Goal: Information Seeking & Learning: Learn about a topic

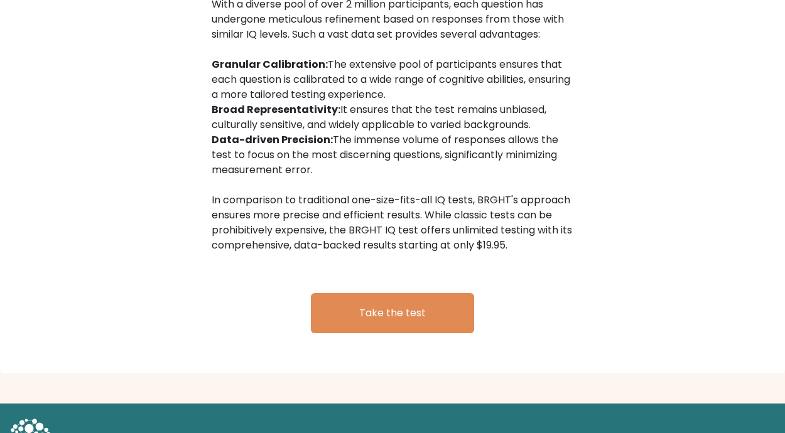
scroll to position [2080, 0]
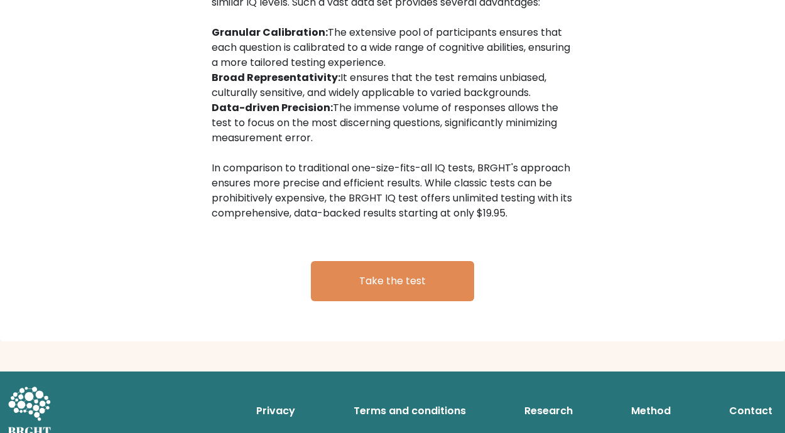
click at [544, 399] on link "Research" at bounding box center [548, 411] width 58 height 25
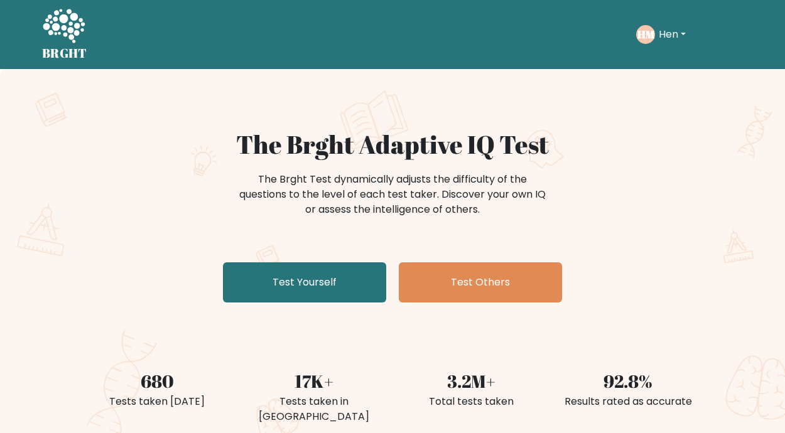
click at [673, 32] on button "Hen" at bounding box center [672, 34] width 35 height 16
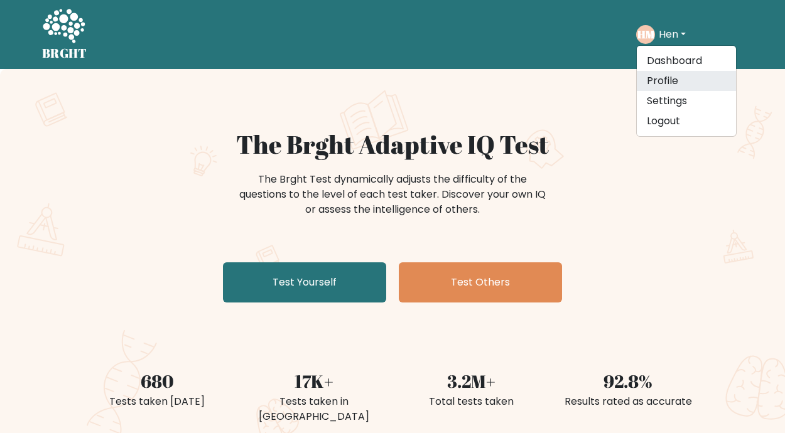
click at [657, 75] on link "Profile" at bounding box center [686, 81] width 99 height 20
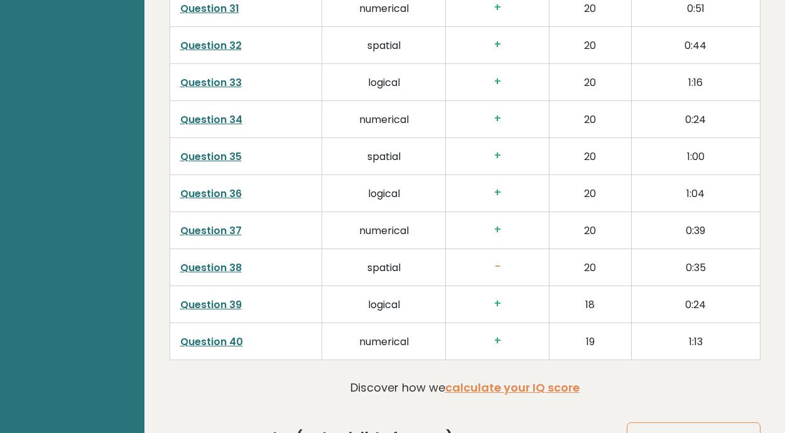
scroll to position [3139, 0]
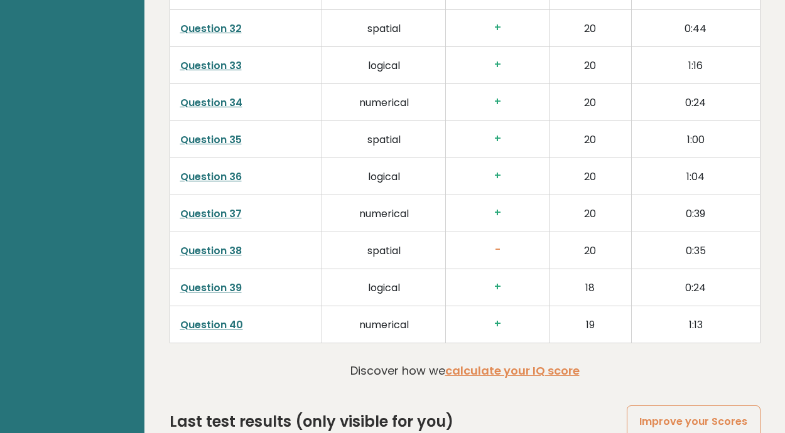
click at [222, 214] on link "Question 37" at bounding box center [211, 214] width 62 height 14
click at [211, 322] on link "Question 40" at bounding box center [211, 325] width 63 height 14
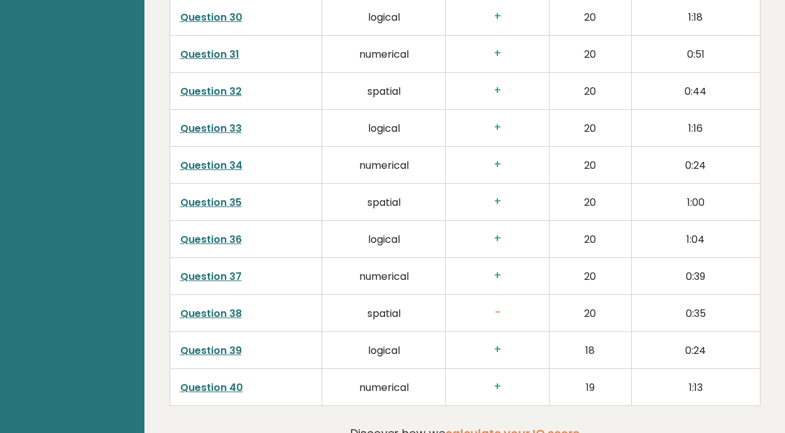
click at [211, 165] on link "Question 34" at bounding box center [211, 165] width 62 height 14
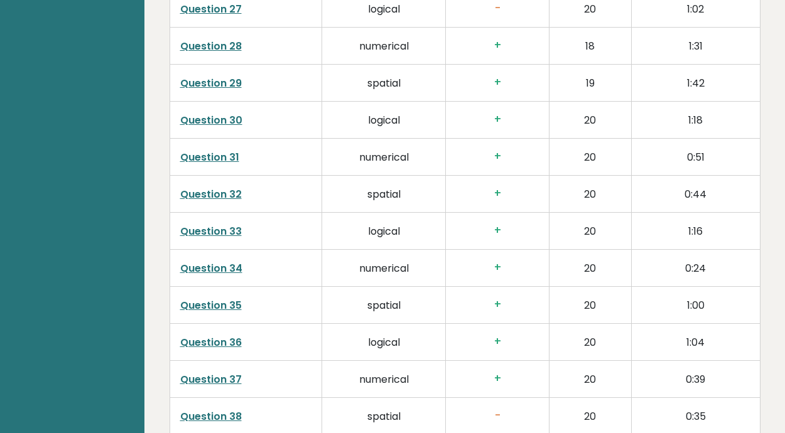
scroll to position [2951, 0]
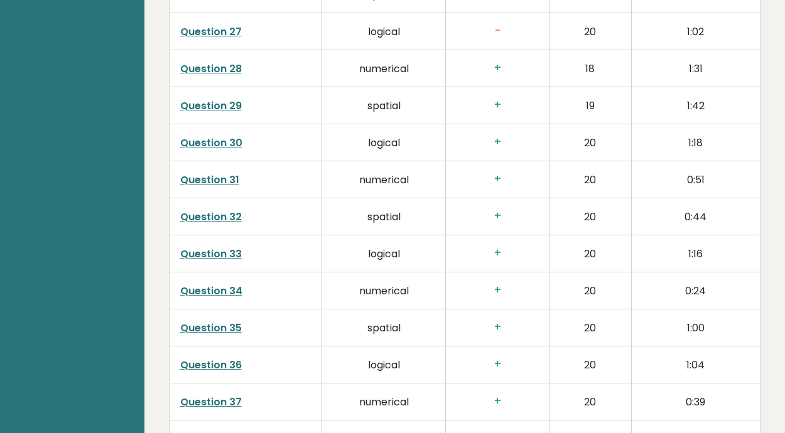
click at [220, 181] on link "Question 31" at bounding box center [209, 180] width 59 height 14
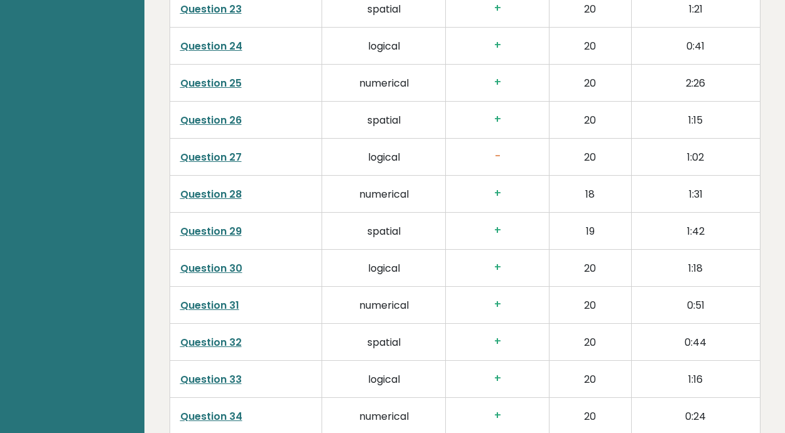
click at [208, 80] on link "Question 25" at bounding box center [211, 83] width 62 height 14
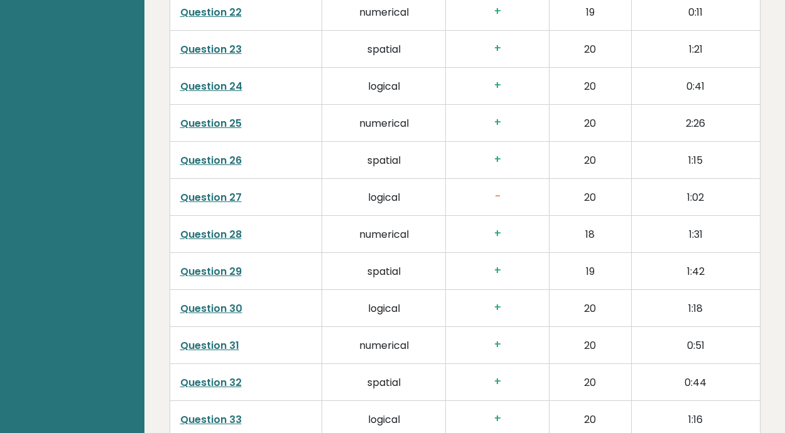
scroll to position [2763, 0]
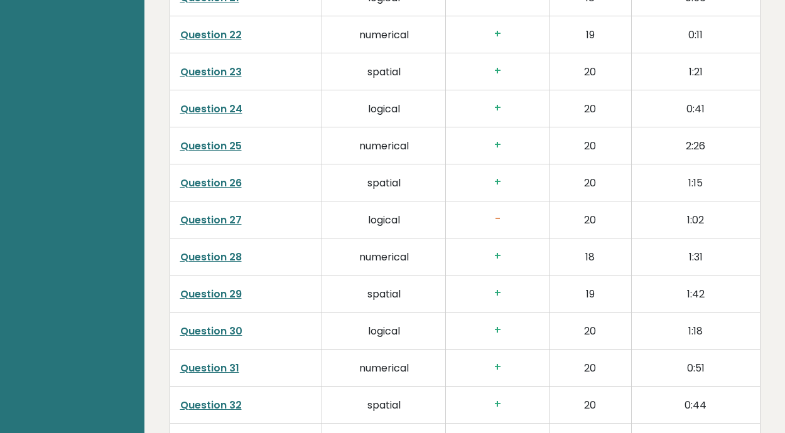
click at [228, 144] on link "Question 25" at bounding box center [211, 146] width 62 height 14
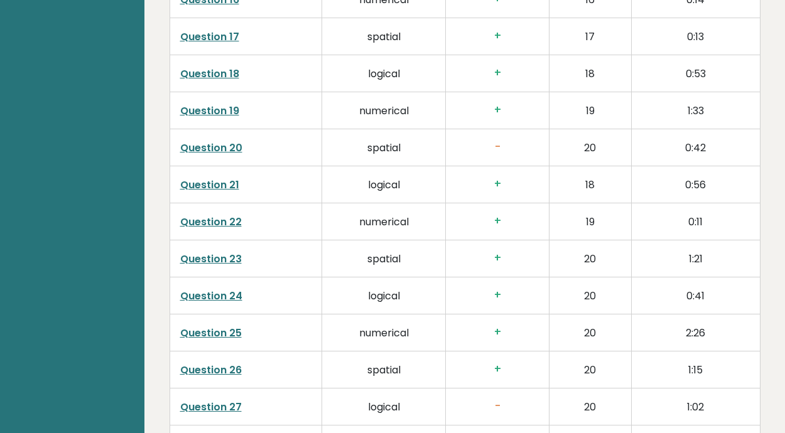
scroll to position [2574, 0]
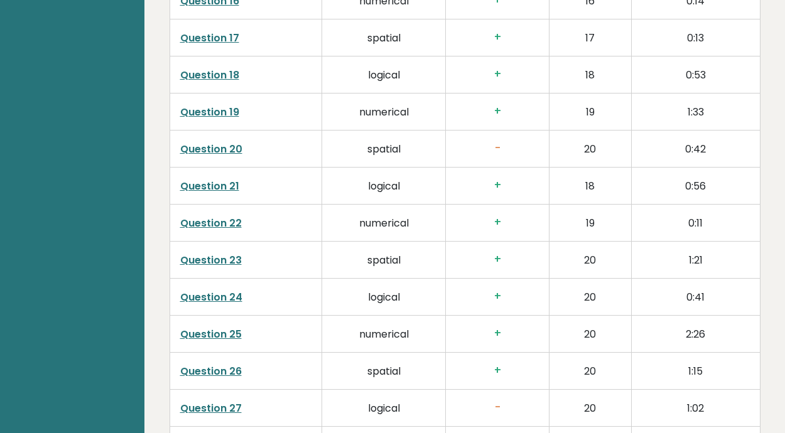
click at [211, 109] on link "Question 19" at bounding box center [209, 112] width 59 height 14
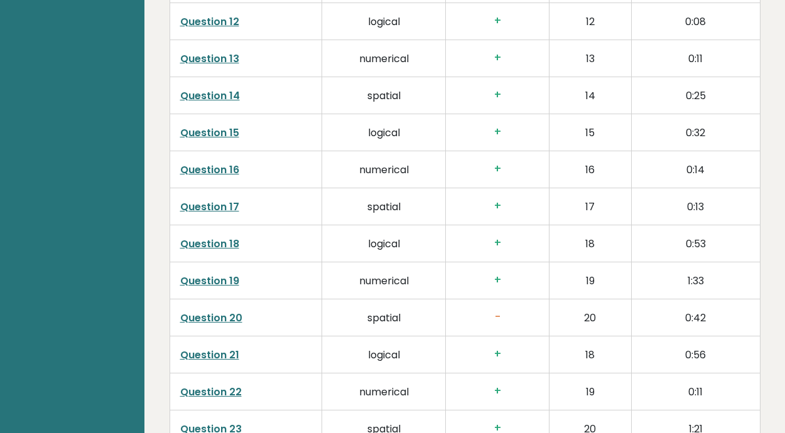
scroll to position [2323, 0]
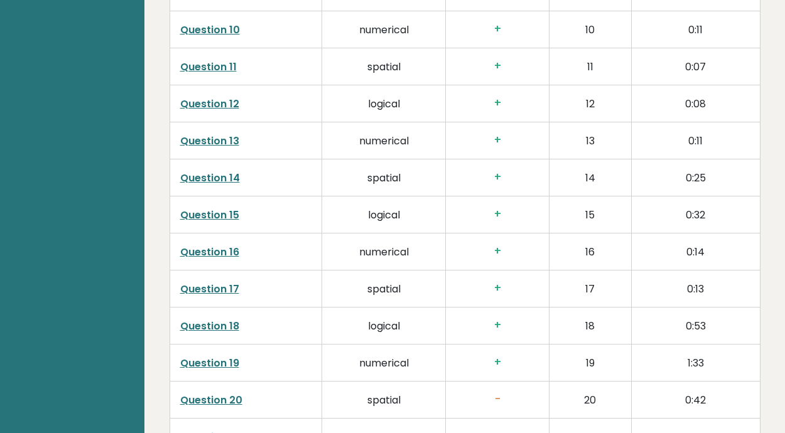
click at [207, 251] on link "Question 16" at bounding box center [209, 252] width 59 height 14
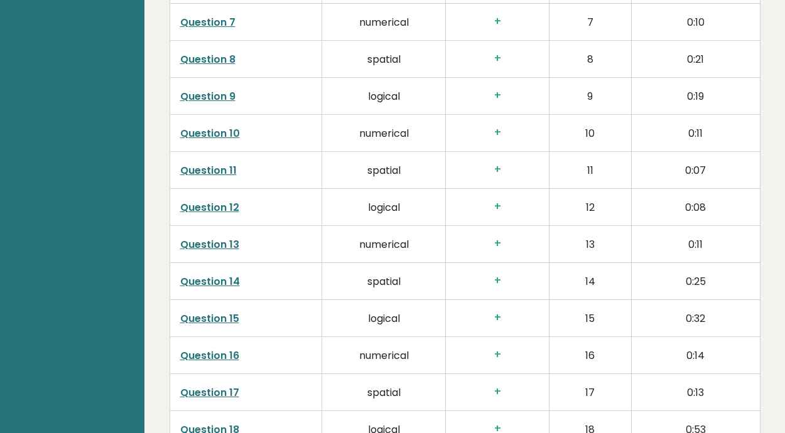
scroll to position [2198, 0]
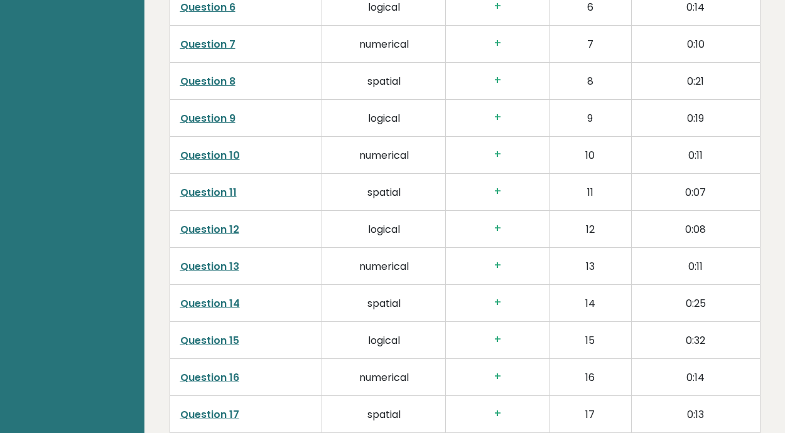
click at [202, 152] on link "Question 10" at bounding box center [210, 155] width 60 height 14
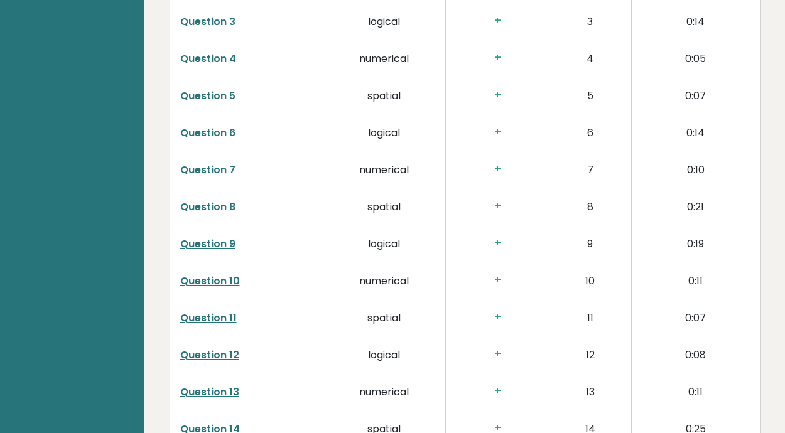
scroll to position [2009, 0]
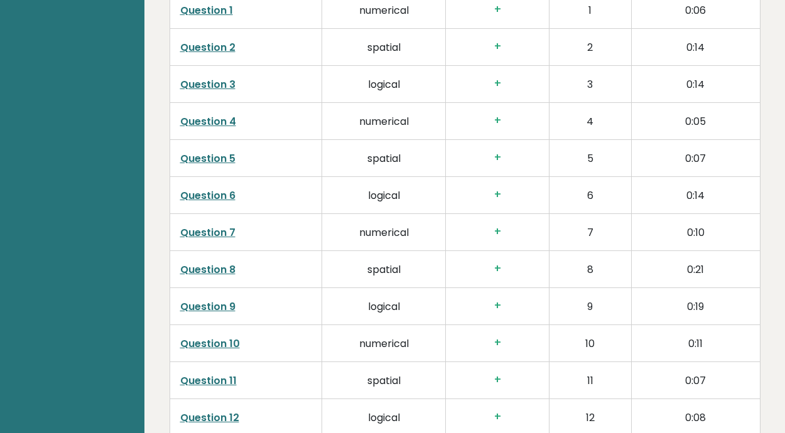
click at [203, 119] on link "Question 4" at bounding box center [208, 121] width 56 height 14
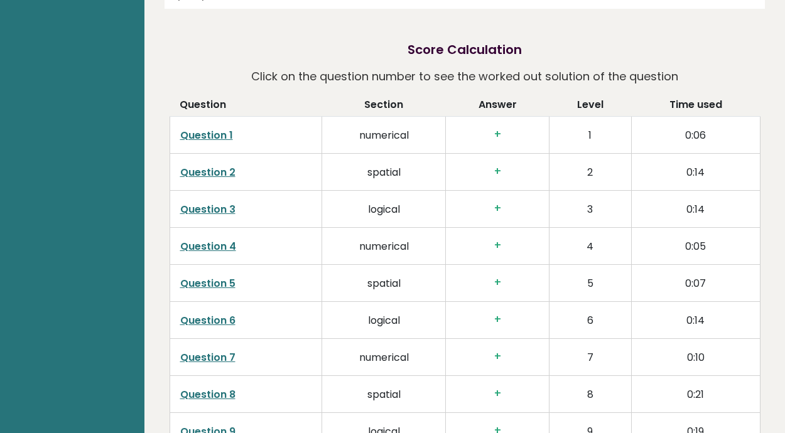
scroll to position [1884, 0]
click at [200, 134] on link "Question 1" at bounding box center [206, 136] width 53 height 14
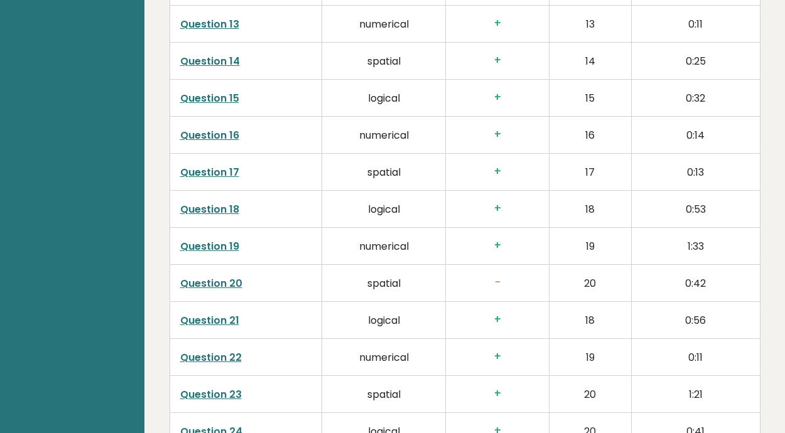
scroll to position [2449, 0]
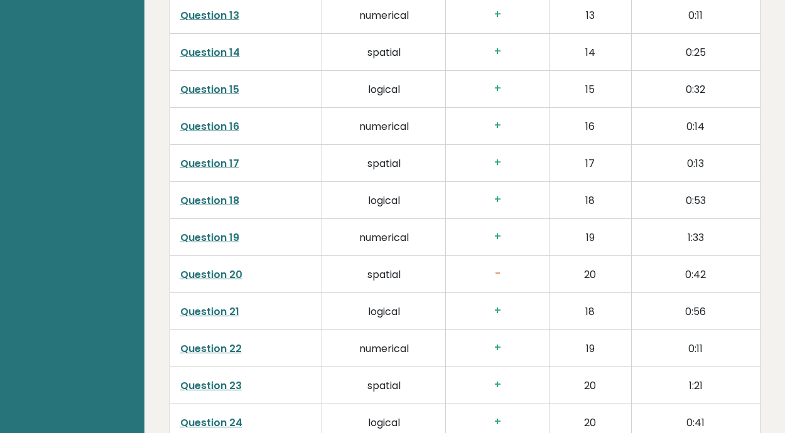
click at [211, 271] on link "Question 20" at bounding box center [211, 274] width 62 height 14
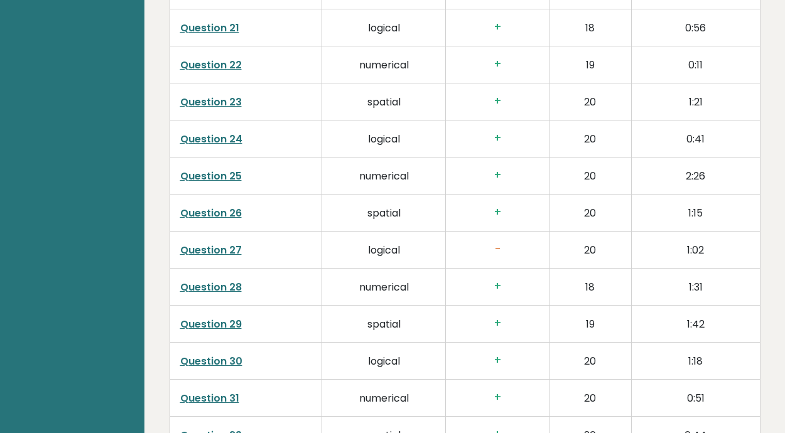
scroll to position [2763, 0]
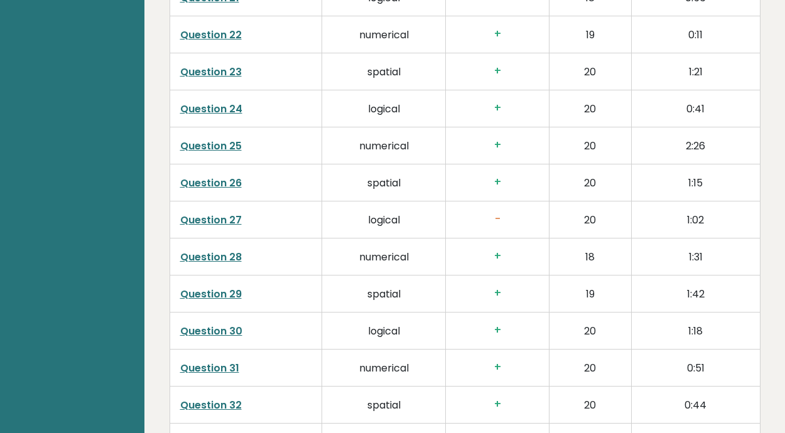
click at [203, 218] on link "Question 27" at bounding box center [211, 220] width 62 height 14
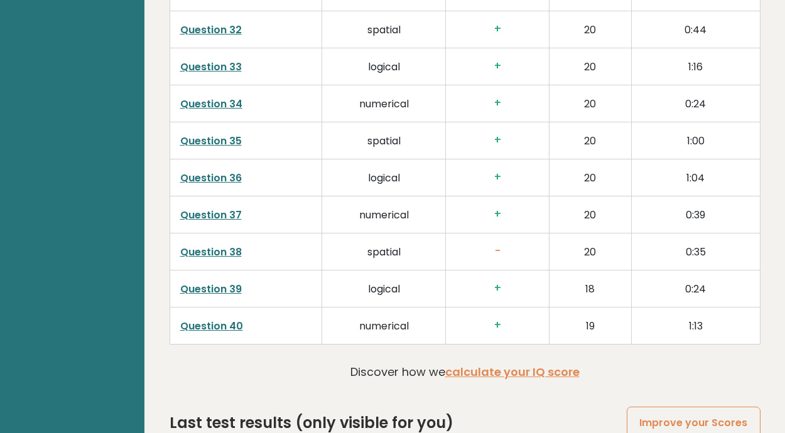
scroll to position [3139, 0]
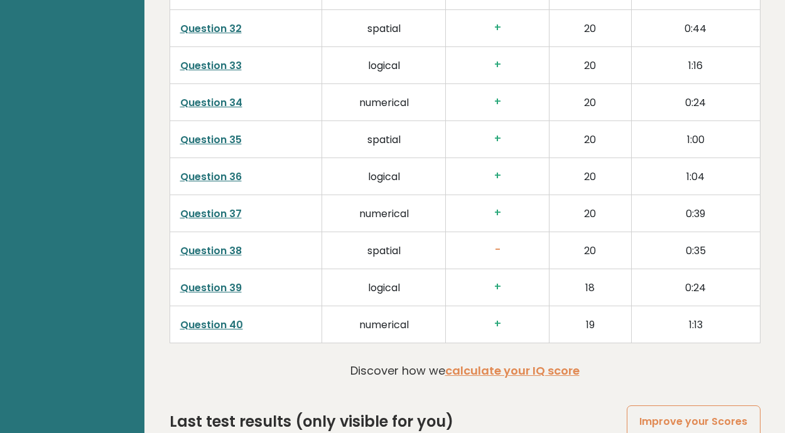
click at [202, 251] on link "Question 38" at bounding box center [211, 251] width 62 height 14
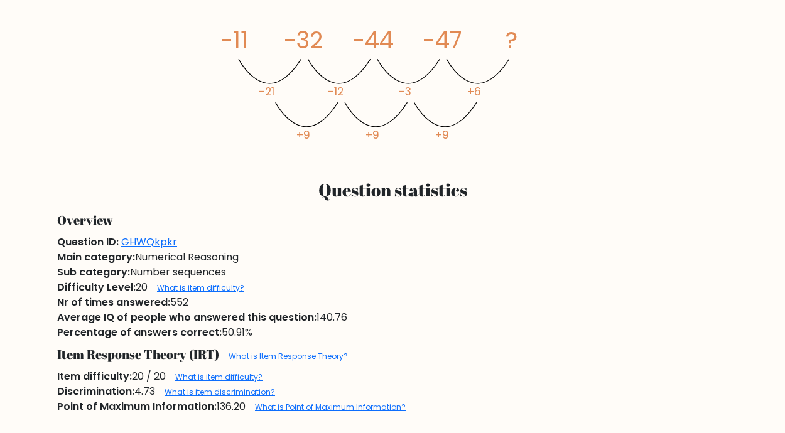
scroll to position [628, 0]
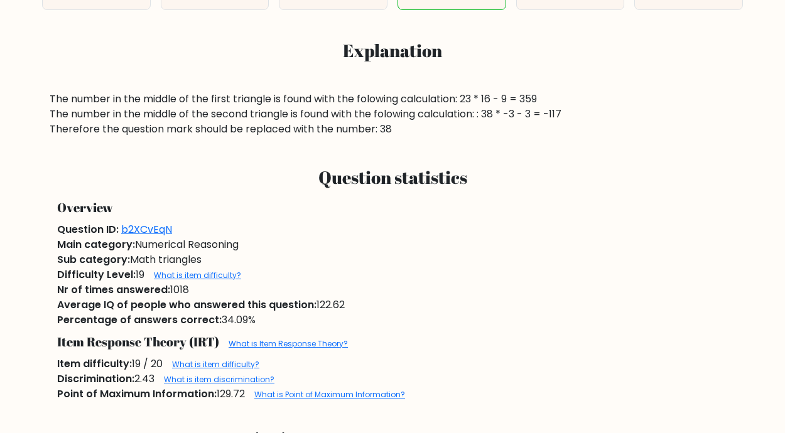
scroll to position [440, 0]
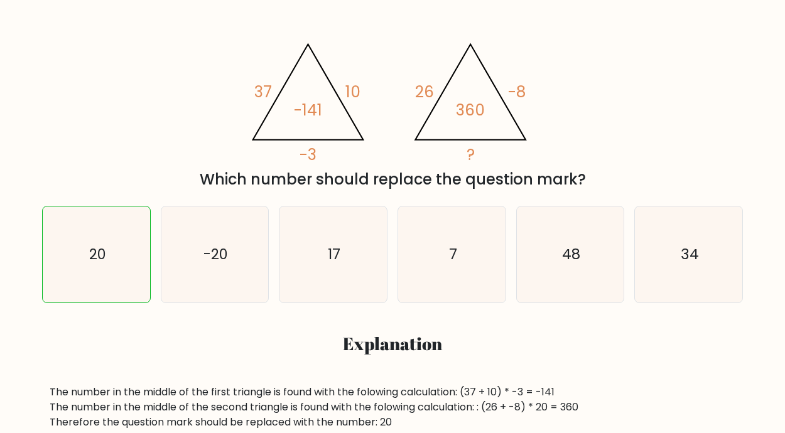
scroll to position [188, 0]
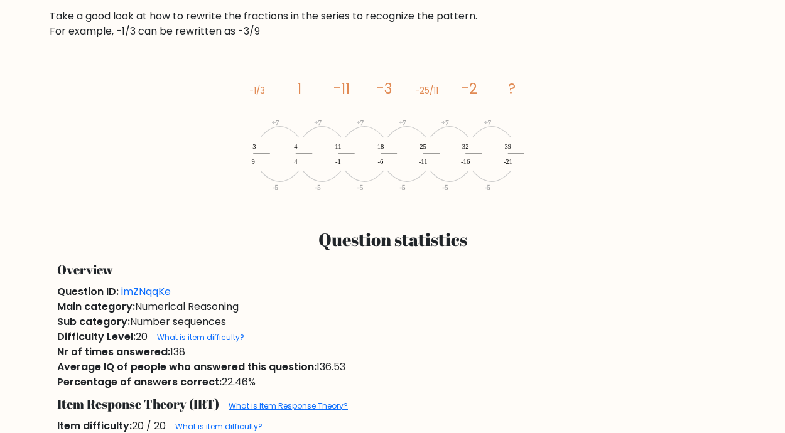
scroll to position [753, 0]
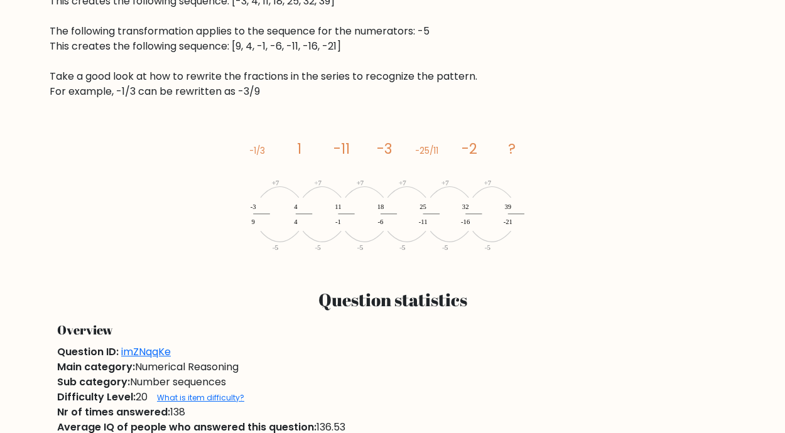
scroll to position [628, 0]
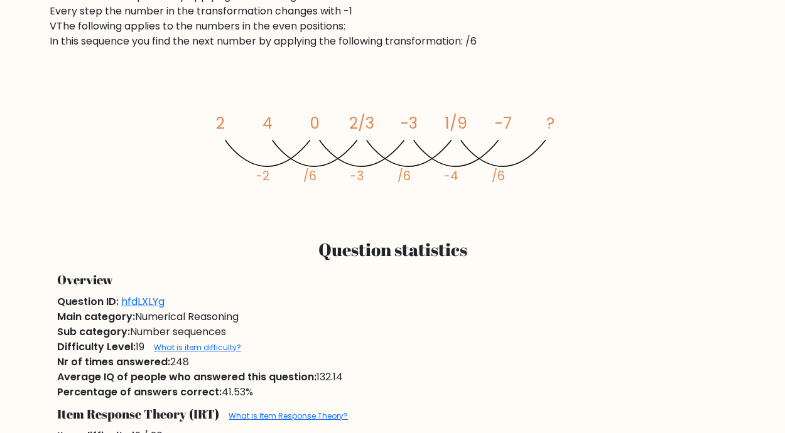
scroll to position [628, 0]
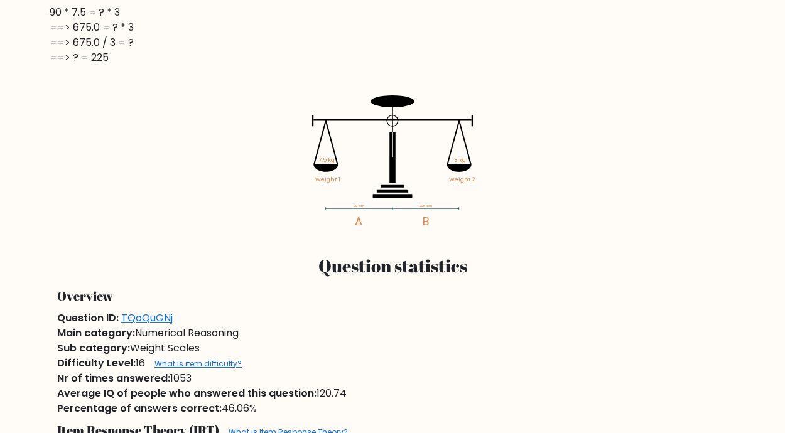
scroll to position [502, 0]
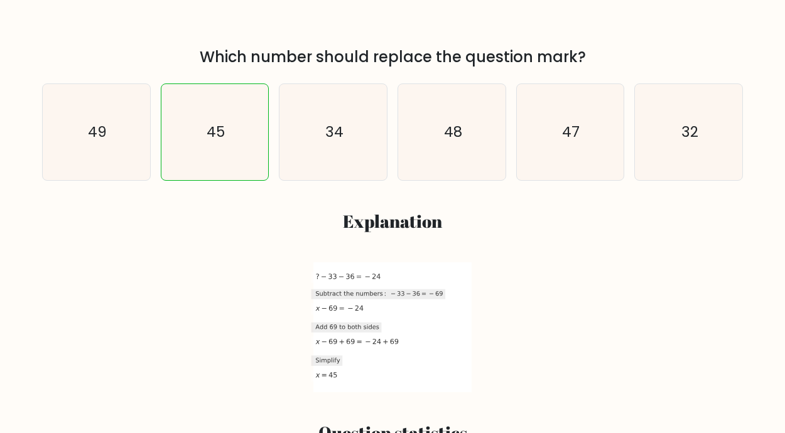
scroll to position [314, 0]
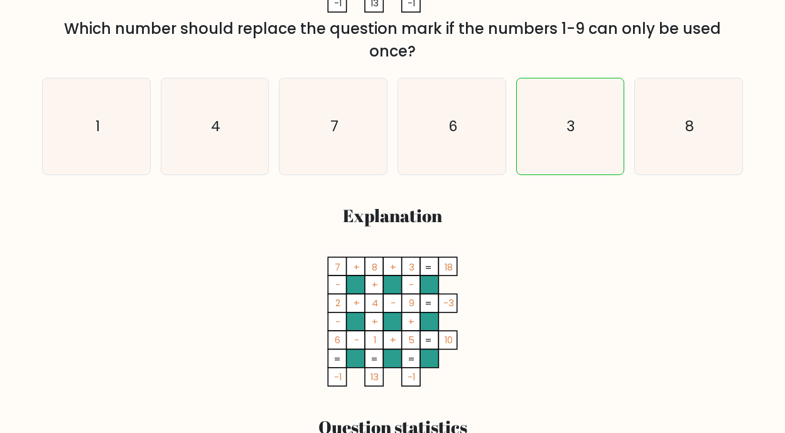
scroll to position [314, 0]
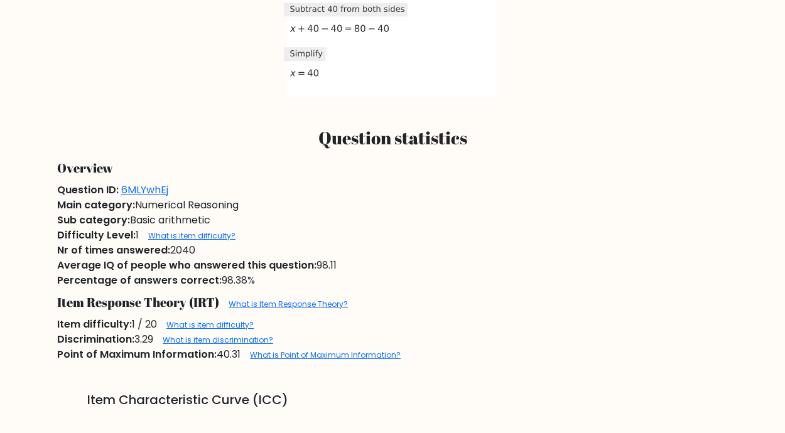
scroll to position [691, 0]
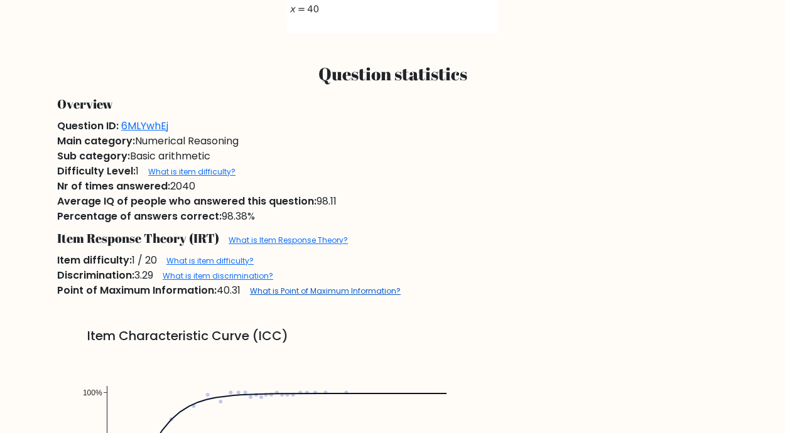
click at [311, 289] on link "What is Point of Maximum Information?" at bounding box center [325, 291] width 151 height 11
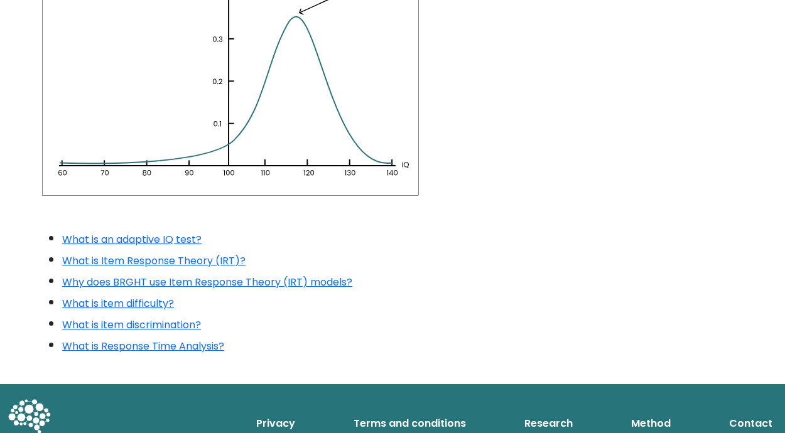
scroll to position [942, 0]
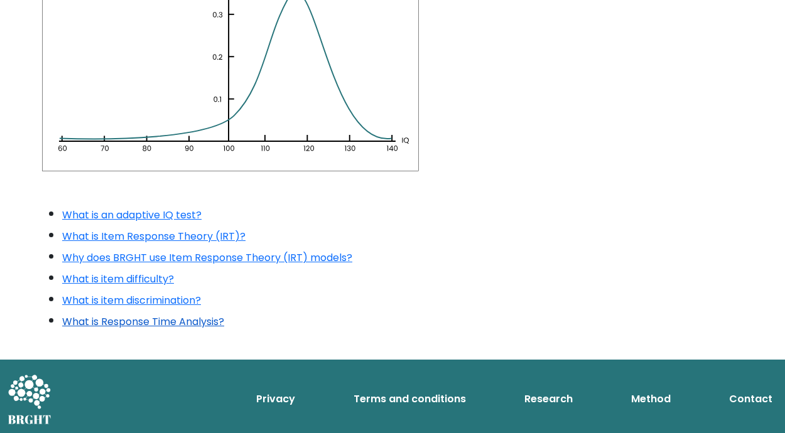
click at [126, 322] on link "What is Response Time Analysis?" at bounding box center [143, 322] width 162 height 14
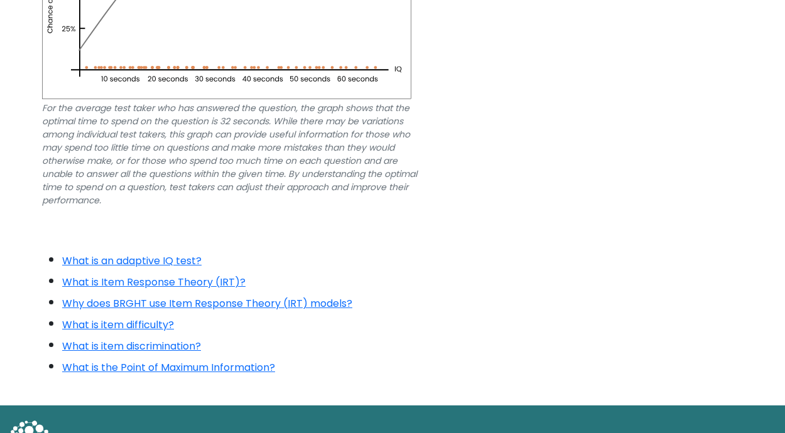
scroll to position [502, 0]
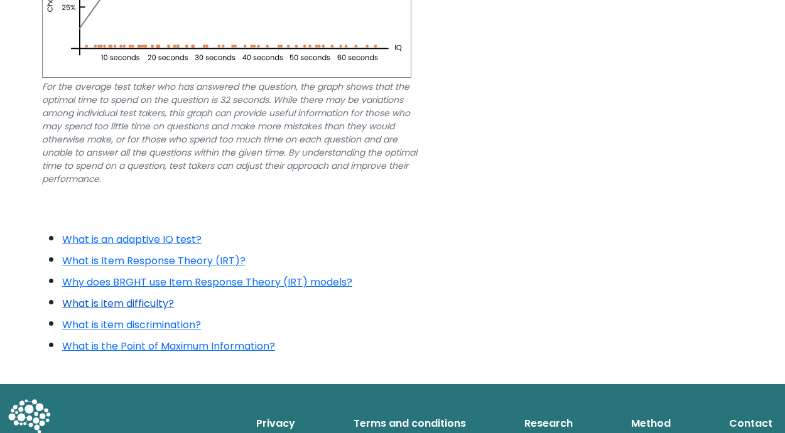
click at [106, 305] on link "What is item difficulty?" at bounding box center [118, 303] width 112 height 14
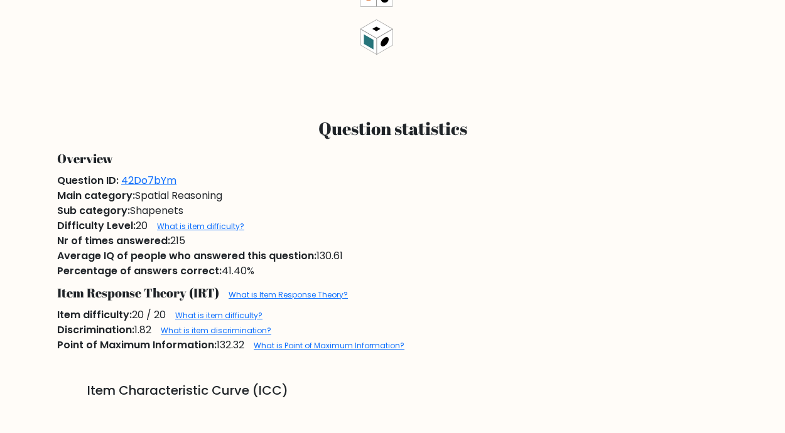
scroll to position [753, 0]
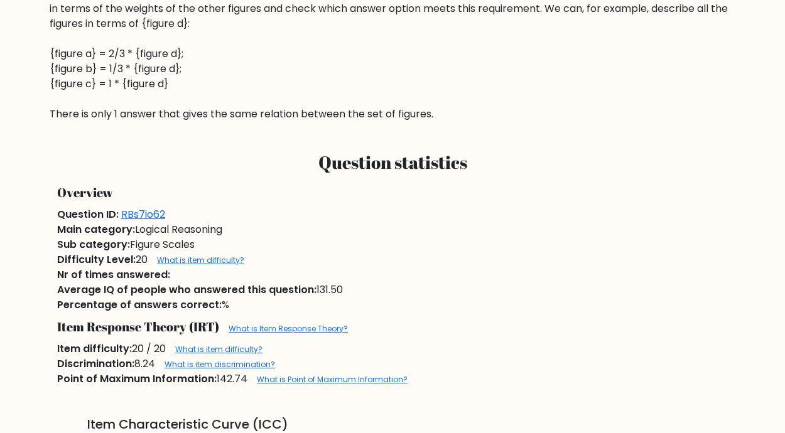
scroll to position [628, 0]
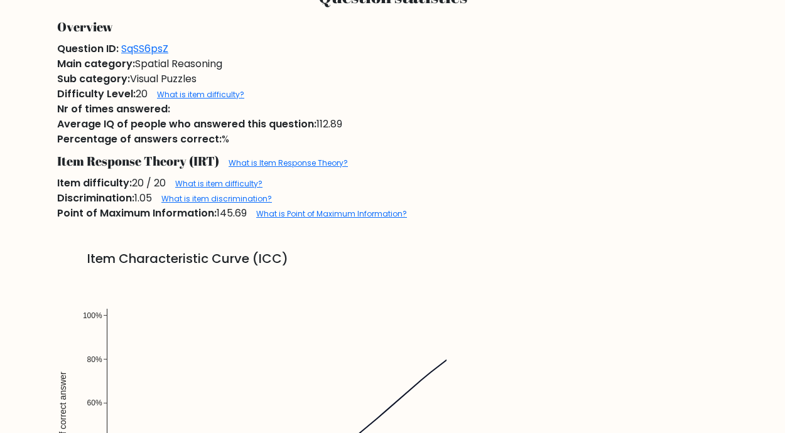
scroll to position [753, 0]
